Goal: Task Accomplishment & Management: Manage account settings

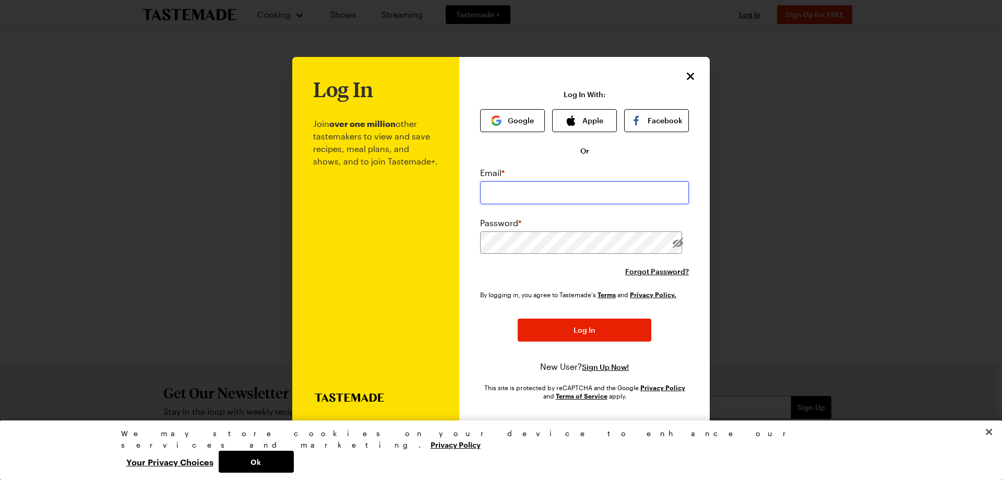
click at [515, 192] on input "email" at bounding box center [584, 192] width 209 height 23
type input "[EMAIL_ADDRESS][DOMAIN_NAME]"
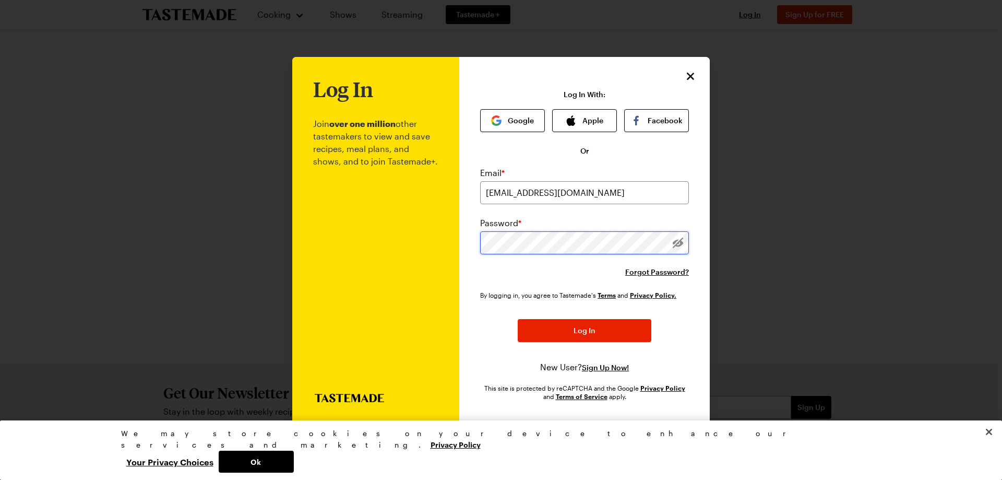
click at [518, 319] on button "Log In" at bounding box center [585, 330] width 134 height 23
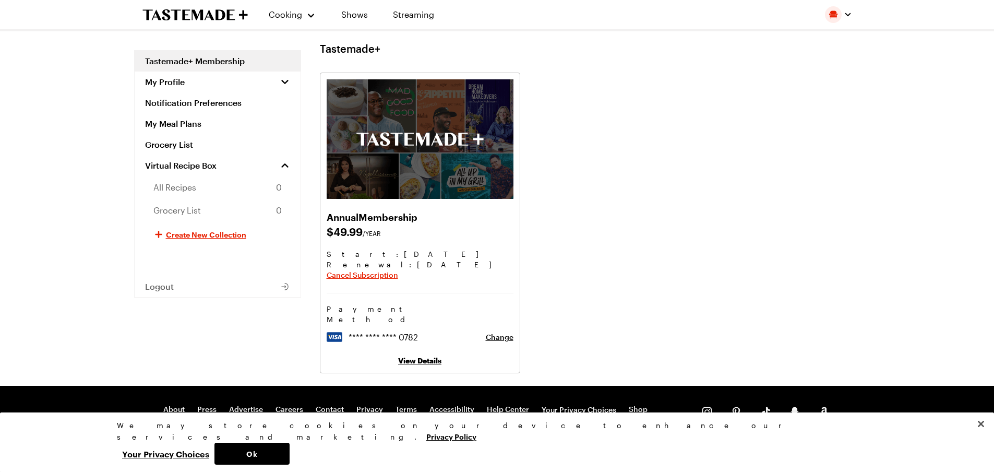
scroll to position [20, 0]
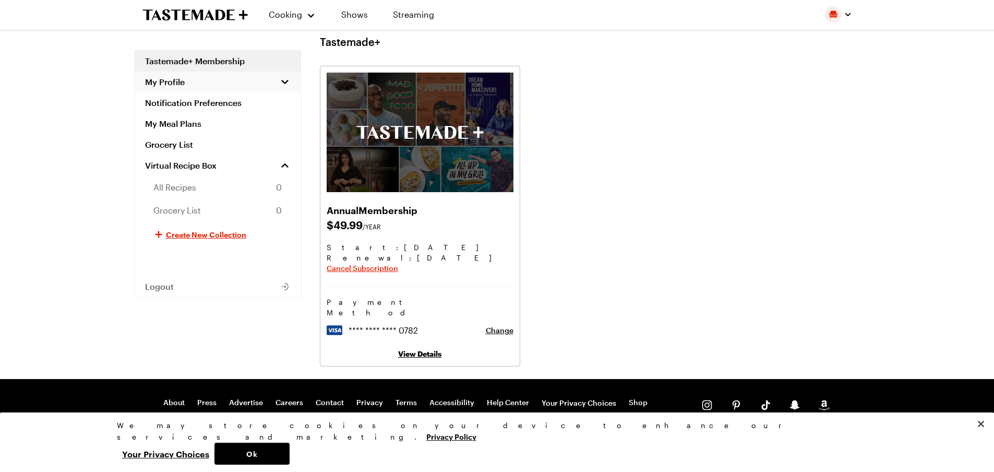
click at [176, 84] on span "My Profile" at bounding box center [165, 82] width 40 height 10
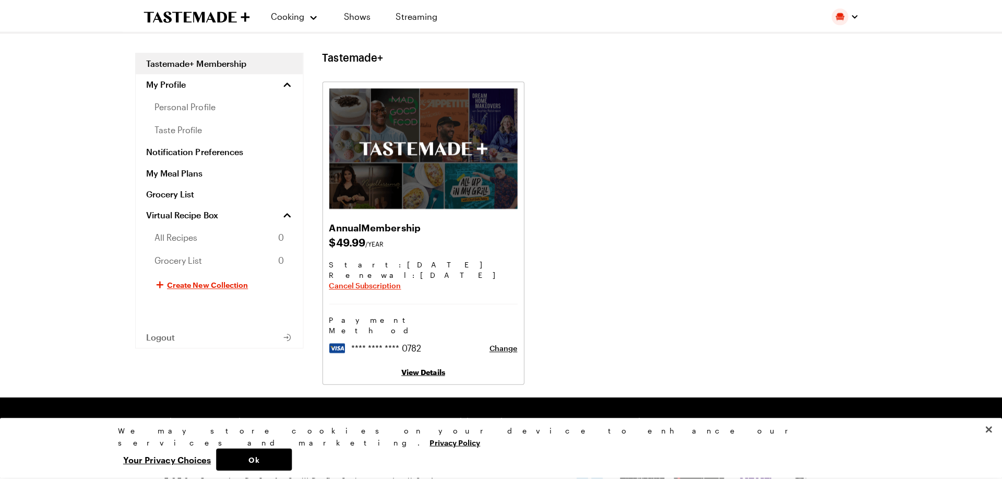
scroll to position [0, 0]
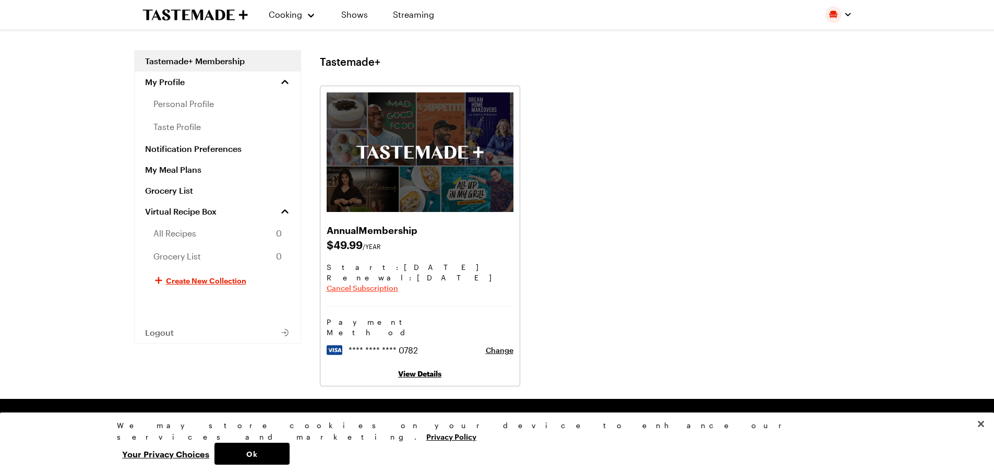
click at [377, 288] on span "Cancel Subscription" at bounding box center [362, 288] width 71 height 10
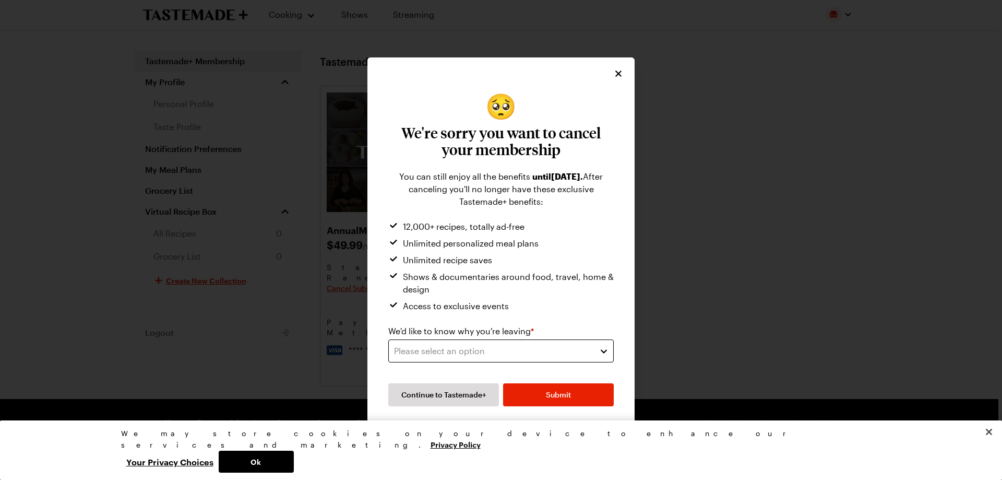
click at [593, 349] on button "Please select an option" at bounding box center [500, 350] width 225 height 23
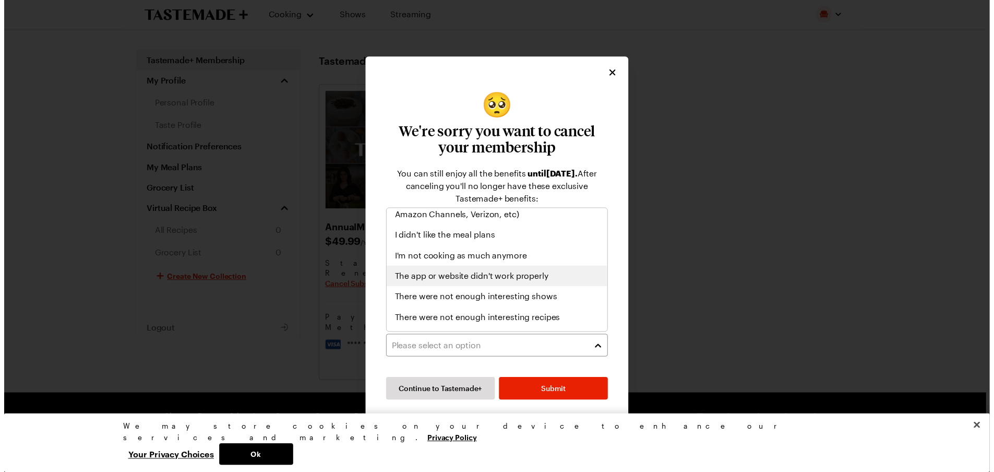
scroll to position [121, 0]
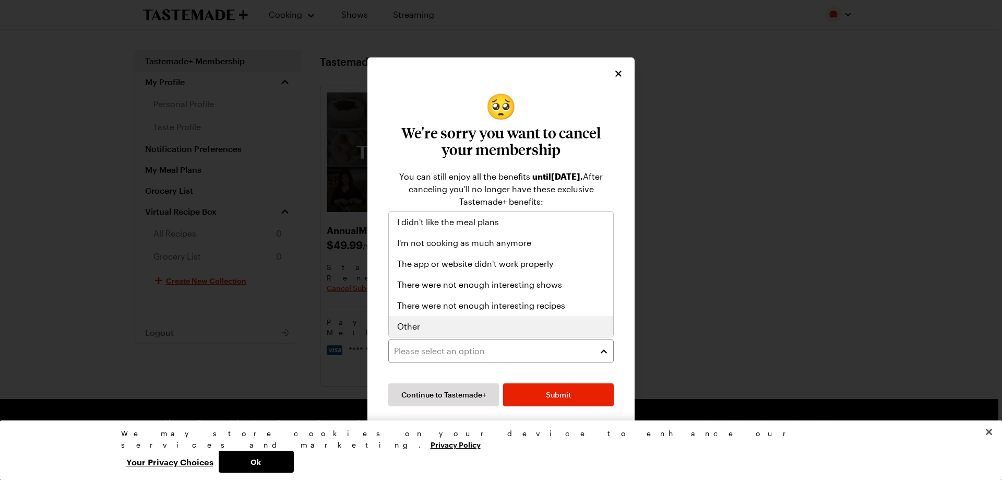
click at [493, 321] on div "Other" at bounding box center [501, 326] width 208 height 13
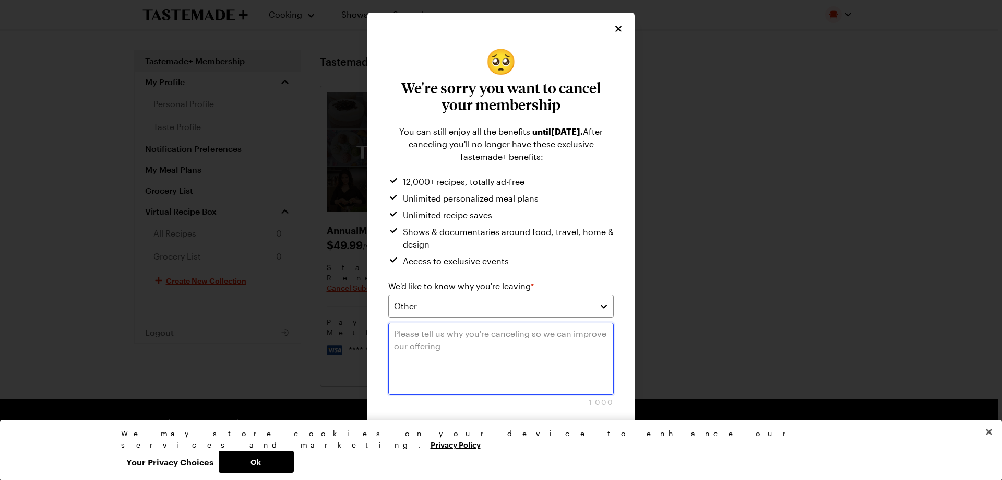
click at [466, 340] on textarea at bounding box center [500, 359] width 225 height 72
type textarea "I didn't use it enough."
click at [574, 437] on button "Submit" at bounding box center [558, 439] width 111 height 23
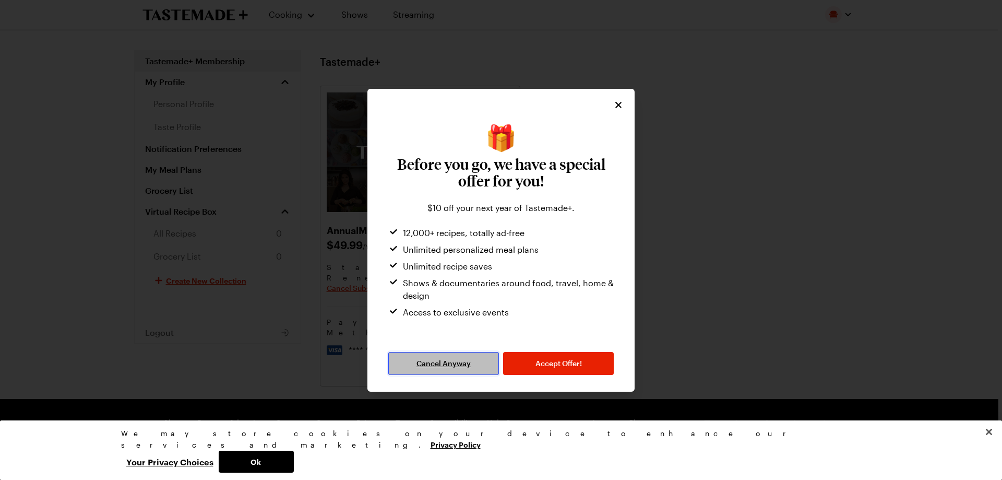
click at [465, 360] on span "Cancel Anyway" at bounding box center [443, 363] width 54 height 10
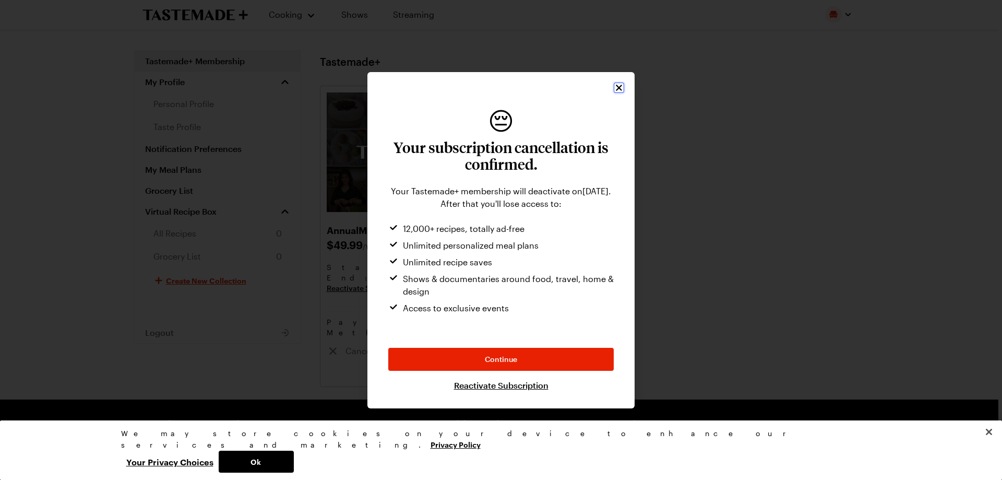
click at [617, 85] on icon "Close" at bounding box center [619, 87] width 10 height 10
